Goal: Task Accomplishment & Management: Manage account settings

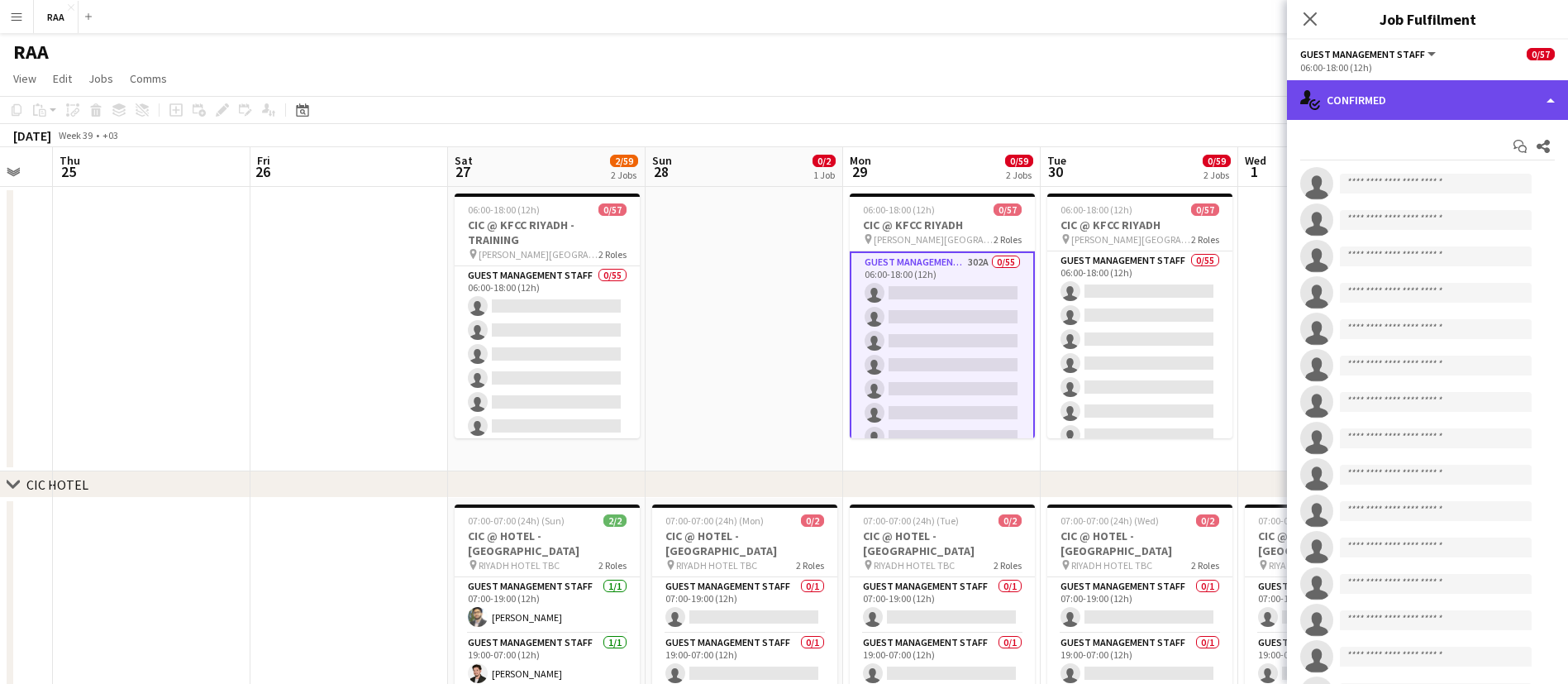
click at [1366, 96] on div "single-neutral-actions-check-2 Confirmed" at bounding box center [1427, 100] width 281 height 40
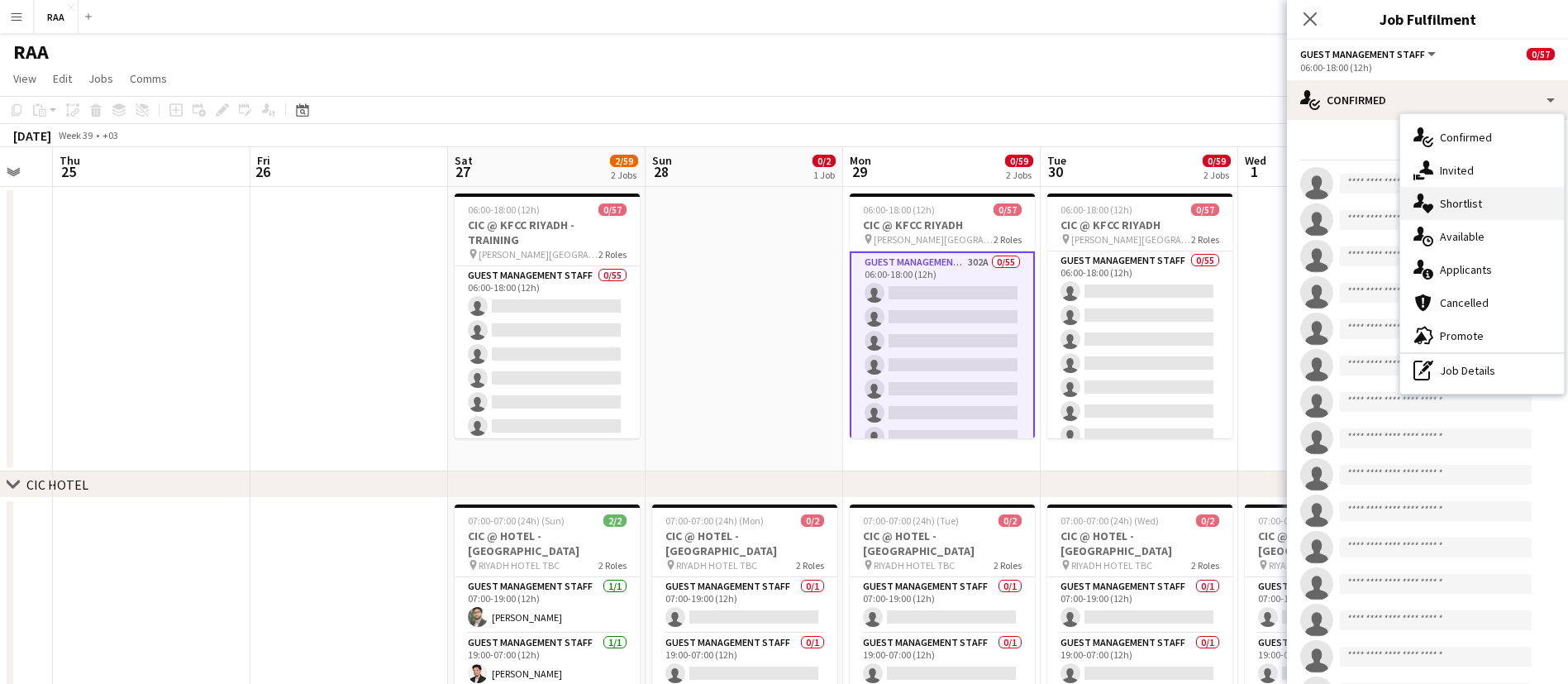
click at [1463, 213] on div "single-neutral-actions-heart Shortlist" at bounding box center [1482, 203] width 163 height 33
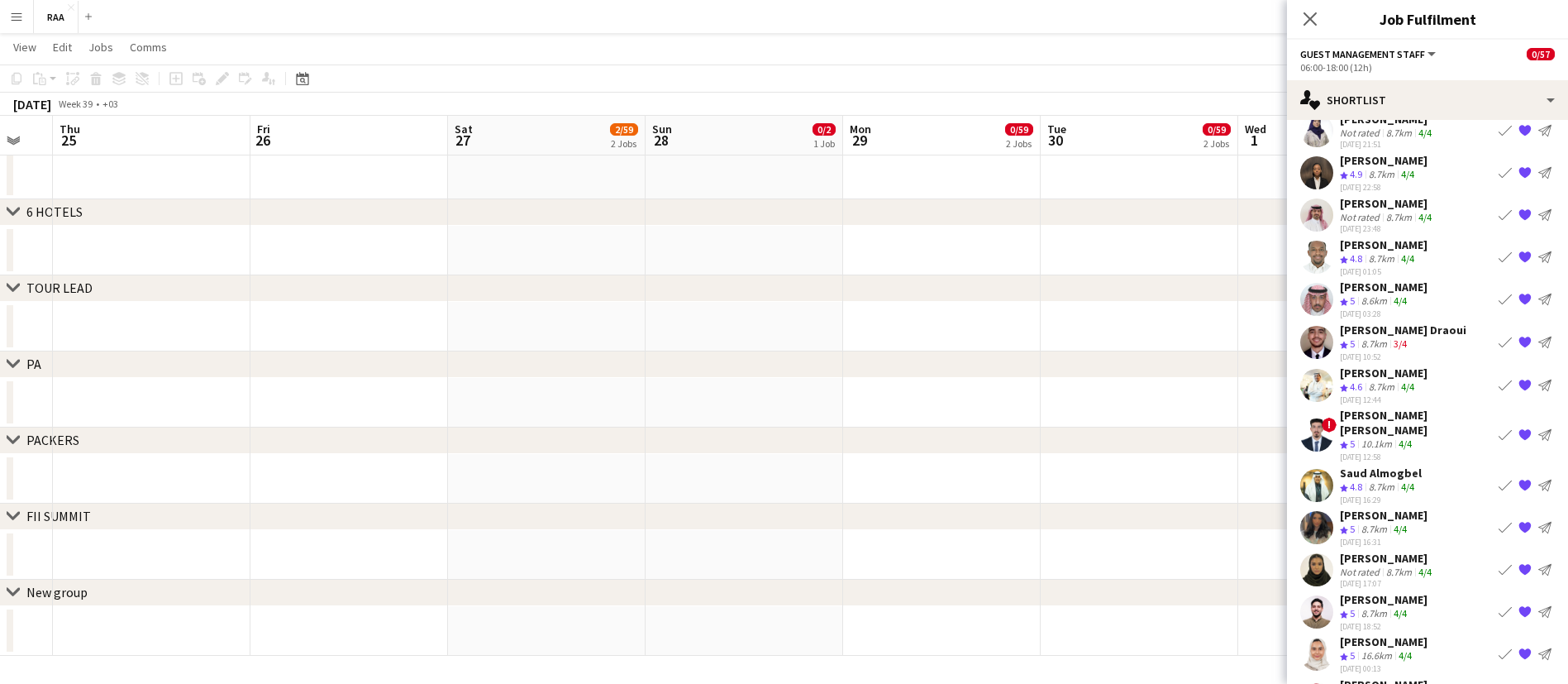
scroll to position [3001, 0]
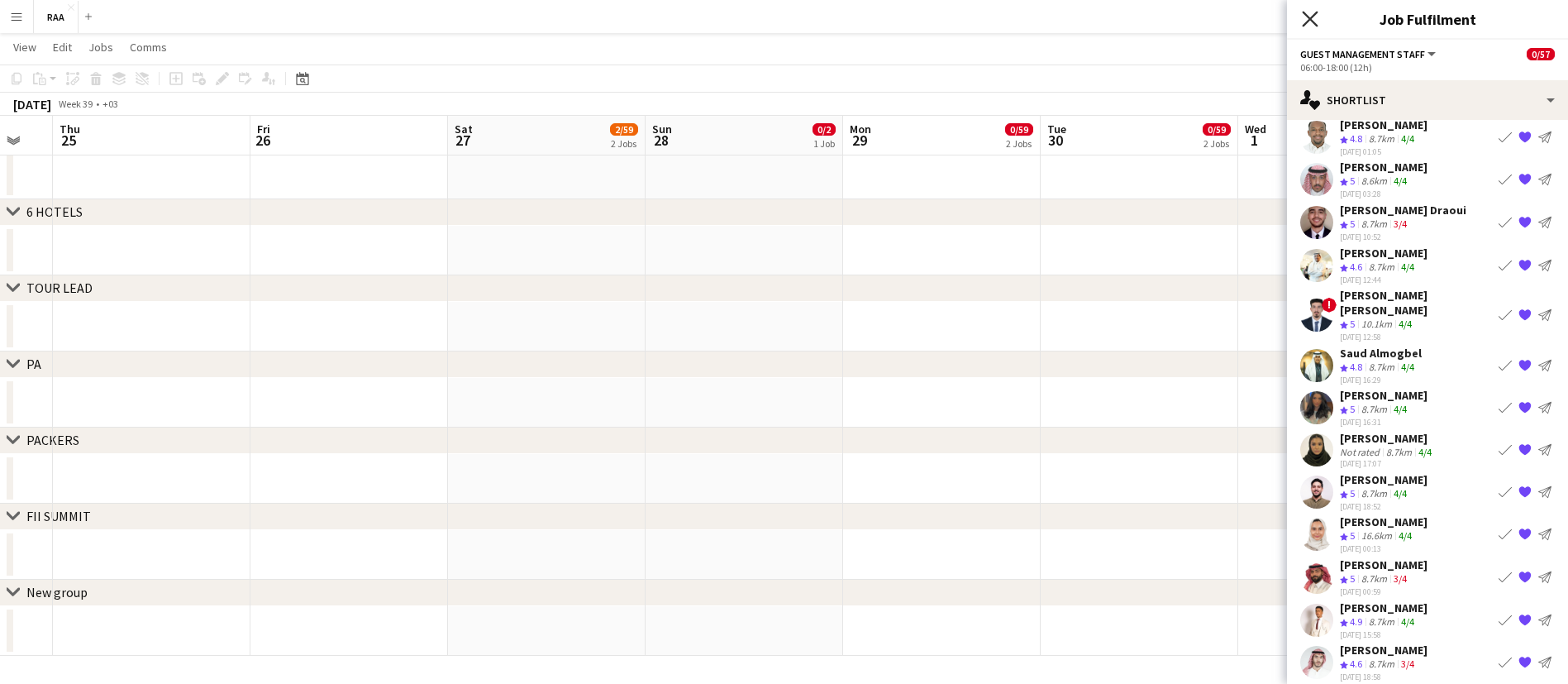
click at [1305, 27] on icon "Close pop-in" at bounding box center [1310, 18] width 16 height 16
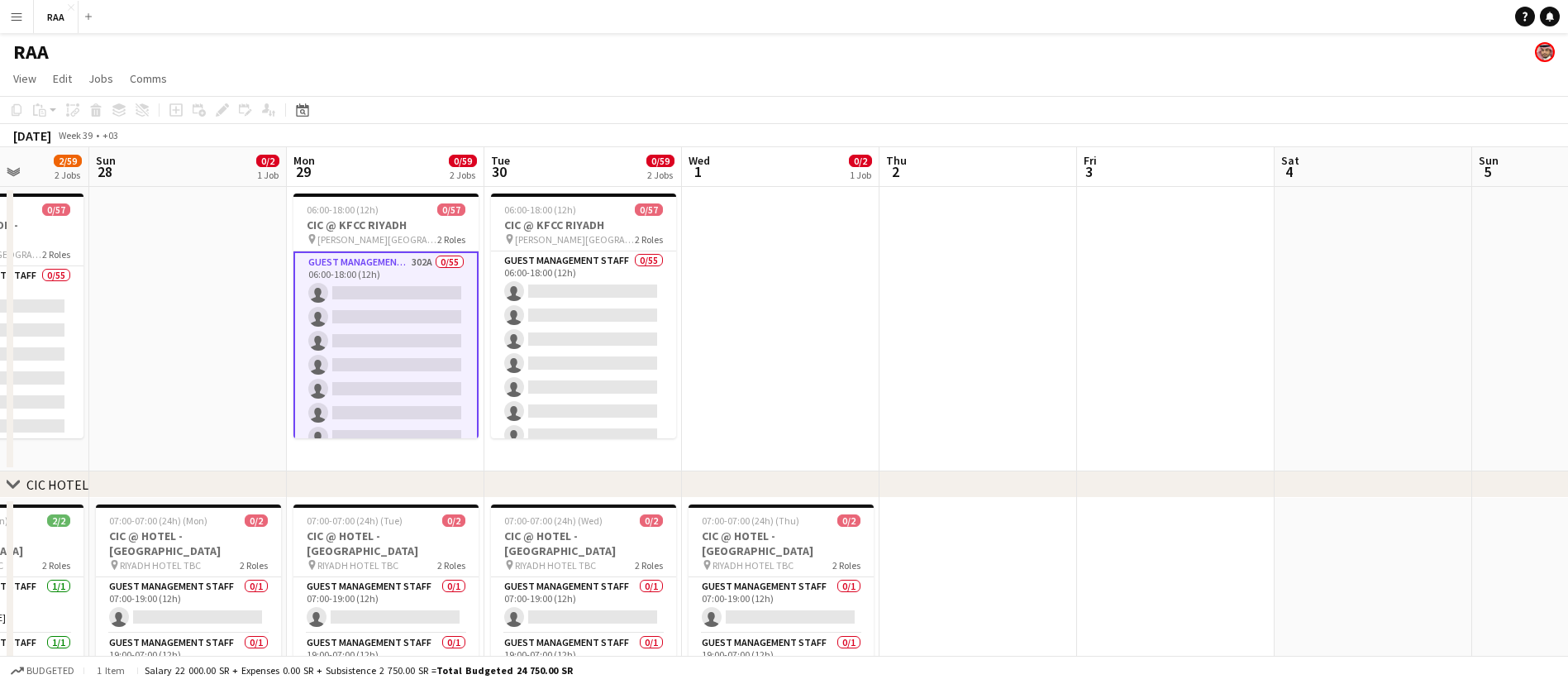
scroll to position [0, 505]
